Goal: Task Accomplishment & Management: Manage account settings

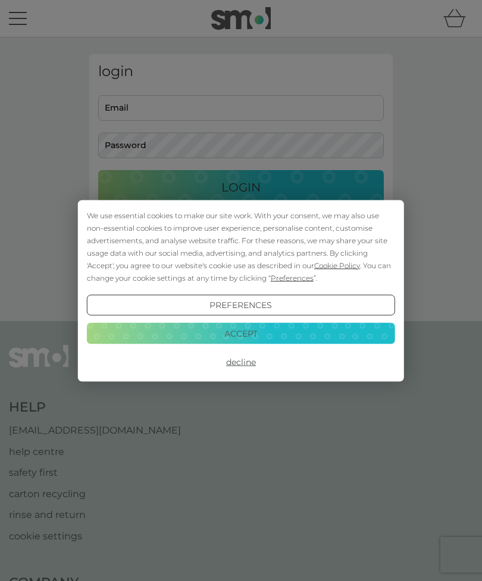
click at [290, 338] on button "Accept" at bounding box center [241, 333] width 308 height 21
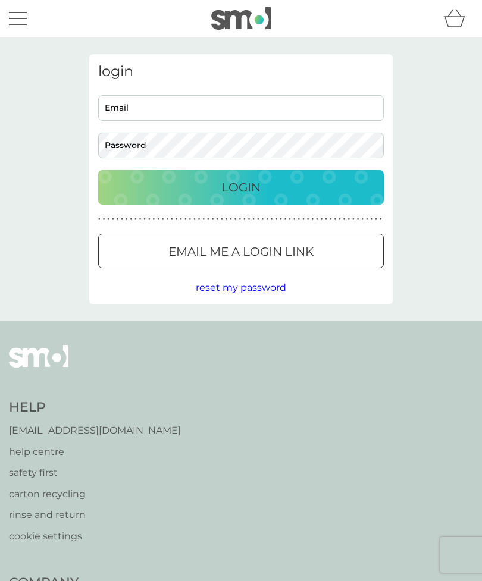
click at [291, 119] on input "Email" at bounding box center [241, 108] width 286 height 26
type input "jdeborahcollins@gmail.com"
click at [308, 190] on div "Login" at bounding box center [241, 187] width 262 height 19
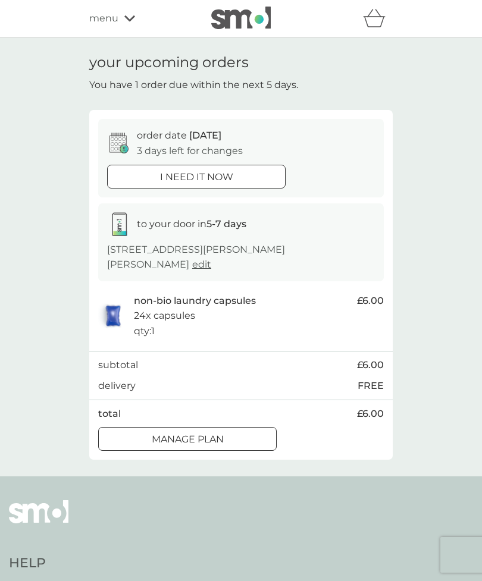
click at [230, 432] on div "Manage plan" at bounding box center [187, 439] width 177 height 15
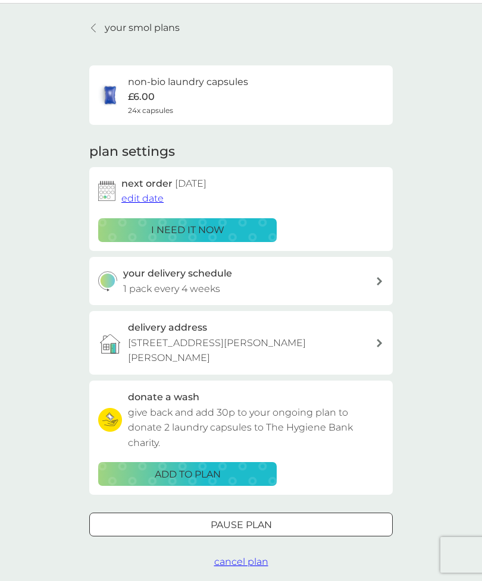
scroll to position [35, 0]
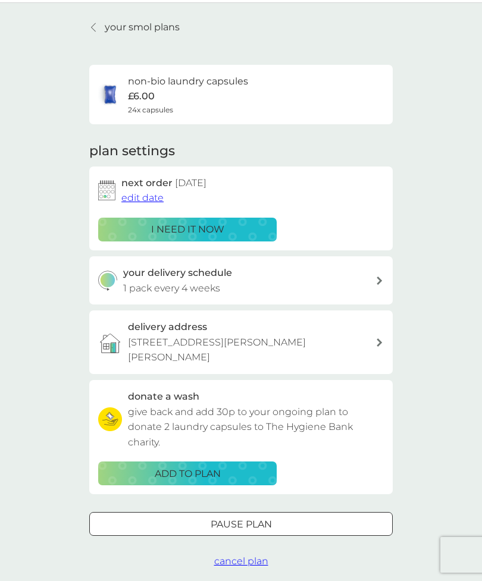
click at [152, 195] on span "edit date" at bounding box center [142, 197] width 42 height 11
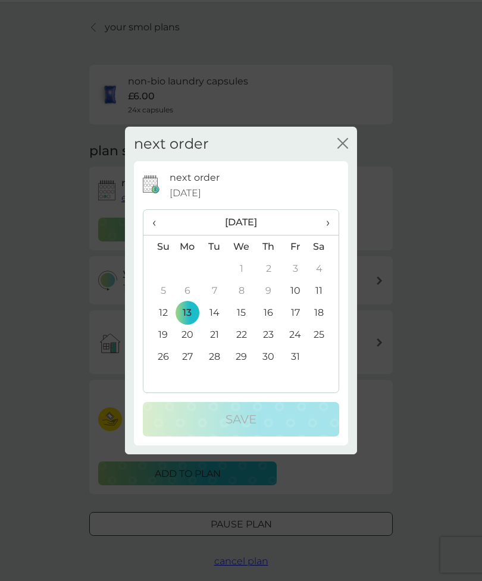
click at [330, 224] on span "›" at bounding box center [324, 222] width 12 height 25
click at [193, 357] on td "24" at bounding box center [187, 357] width 27 height 22
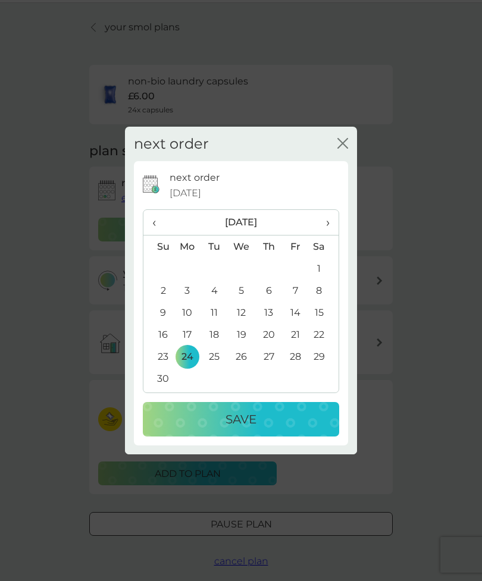
click at [278, 415] on div "Save" at bounding box center [241, 419] width 173 height 19
